Goal: Transaction & Acquisition: Subscribe to service/newsletter

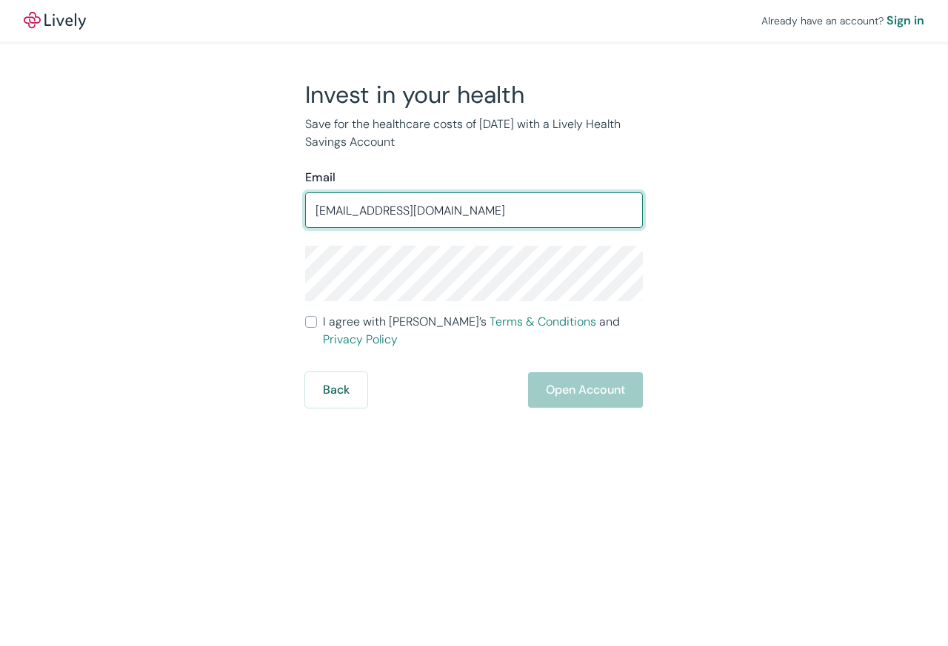
type input "[EMAIL_ADDRESS][DOMAIN_NAME]"
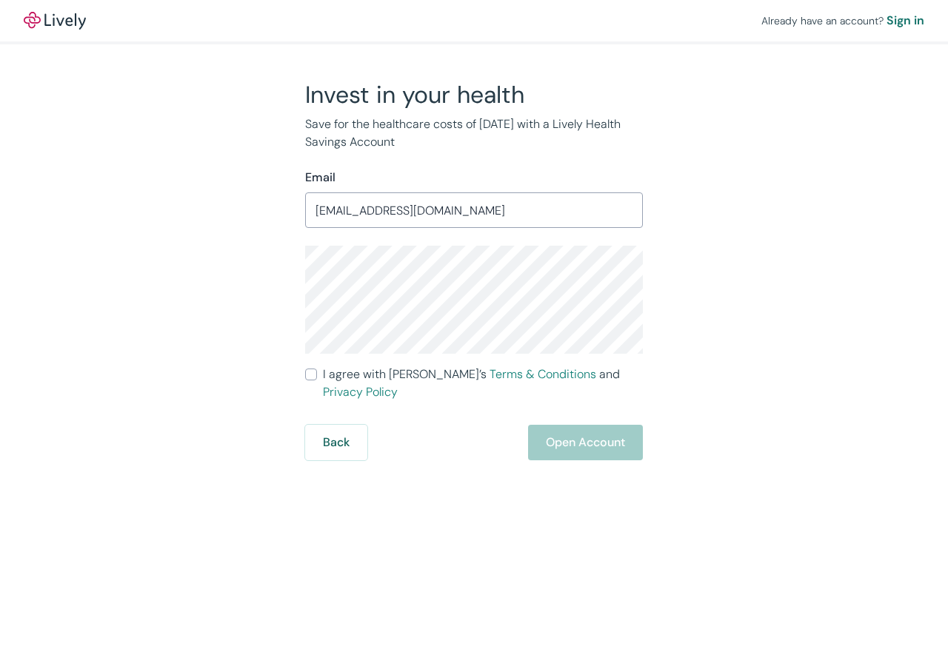
click at [767, 372] on div "Invest in your health Save for the healthcare costs of [DATE] with a Lively Hea…" at bounding box center [465, 270] width 711 height 381
click at [489, 378] on link "Terms & Conditions" at bounding box center [542, 374] width 107 height 16
click at [317, 378] on label "I agree with Lively’s Terms & Conditions and Privacy Policy" at bounding box center [474, 384] width 338 height 36
click at [317, 378] on input "I agree with Lively’s Terms & Conditions and Privacy Policy" at bounding box center [311, 375] width 12 height 12
checkbox input "true"
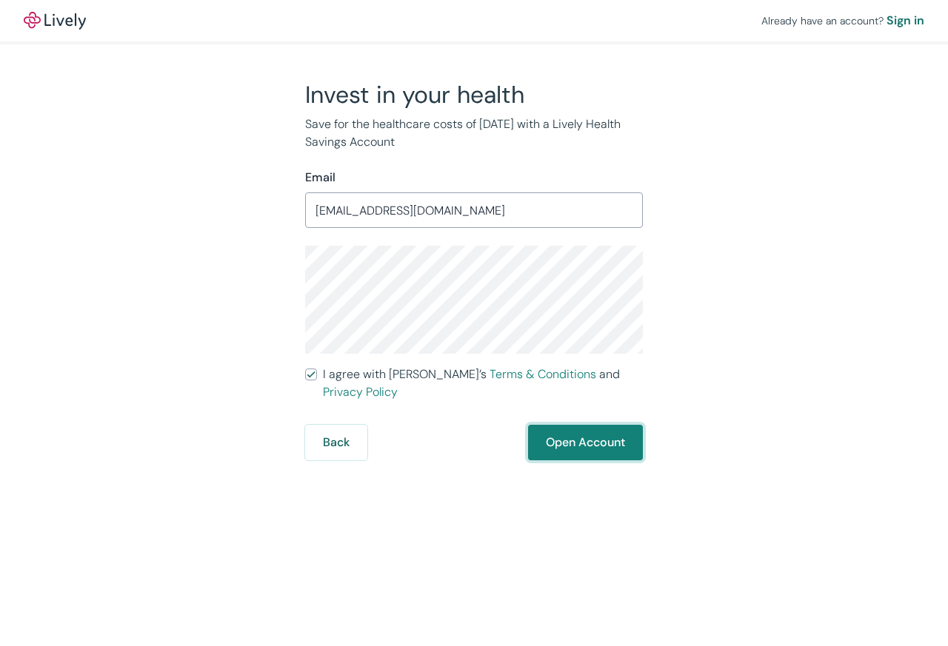
click at [594, 434] on button "Open Account" at bounding box center [585, 443] width 115 height 36
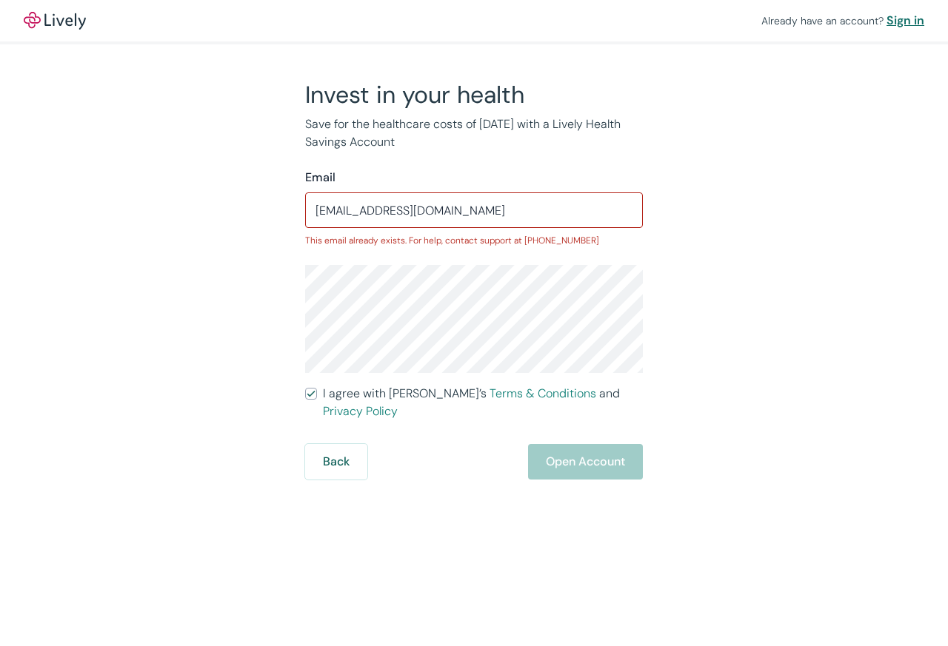
click at [914, 21] on div "Sign in" at bounding box center [905, 21] width 38 height 18
